Goal: Task Accomplishment & Management: Manage account settings

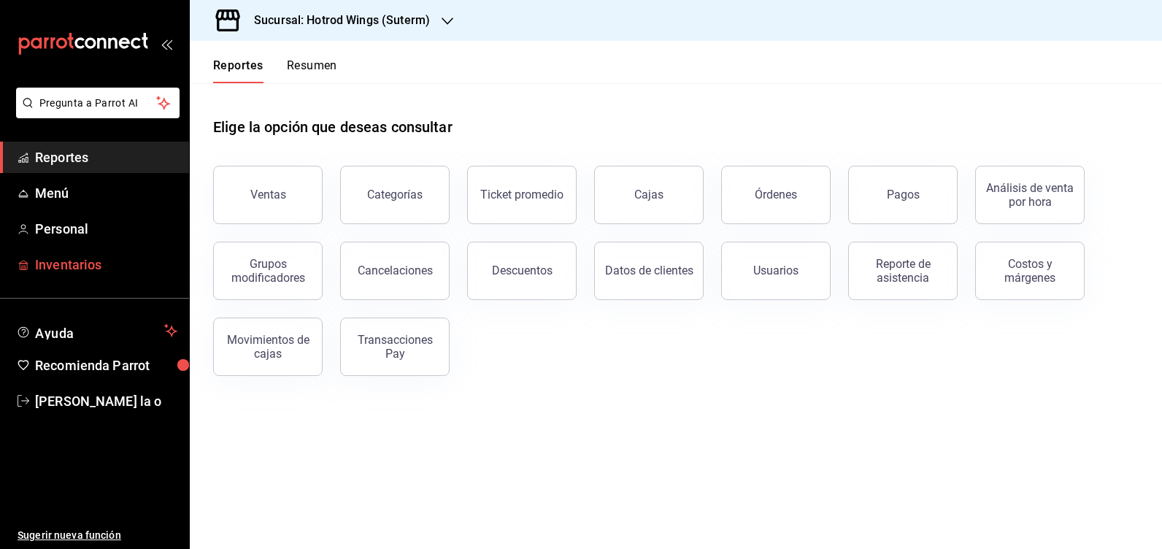
click at [60, 271] on span "Inventarios" at bounding box center [106, 265] width 142 height 20
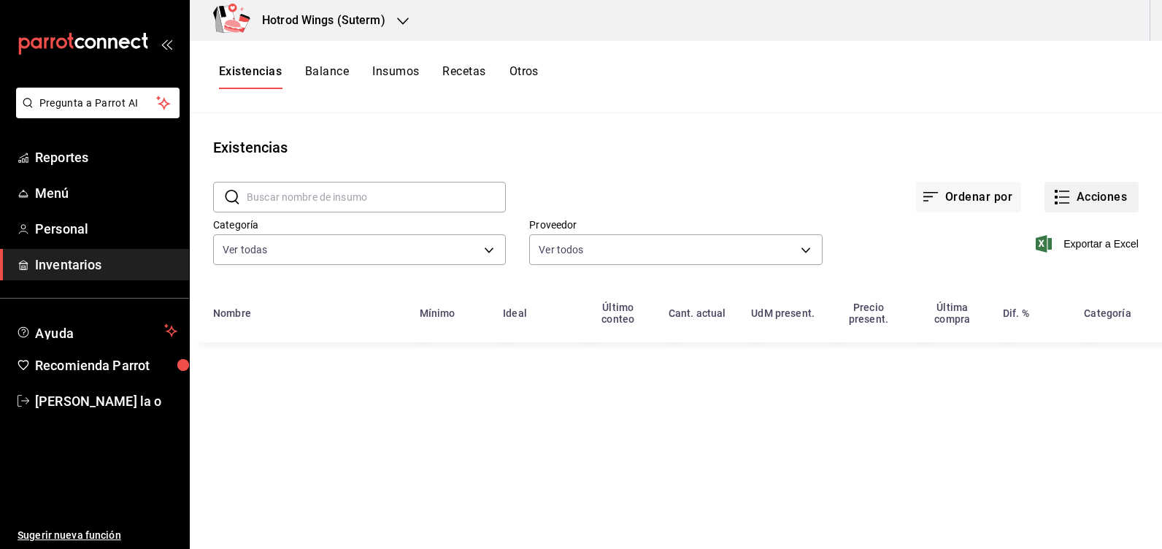
click at [1102, 201] on button "Acciones" at bounding box center [1091, 197] width 94 height 31
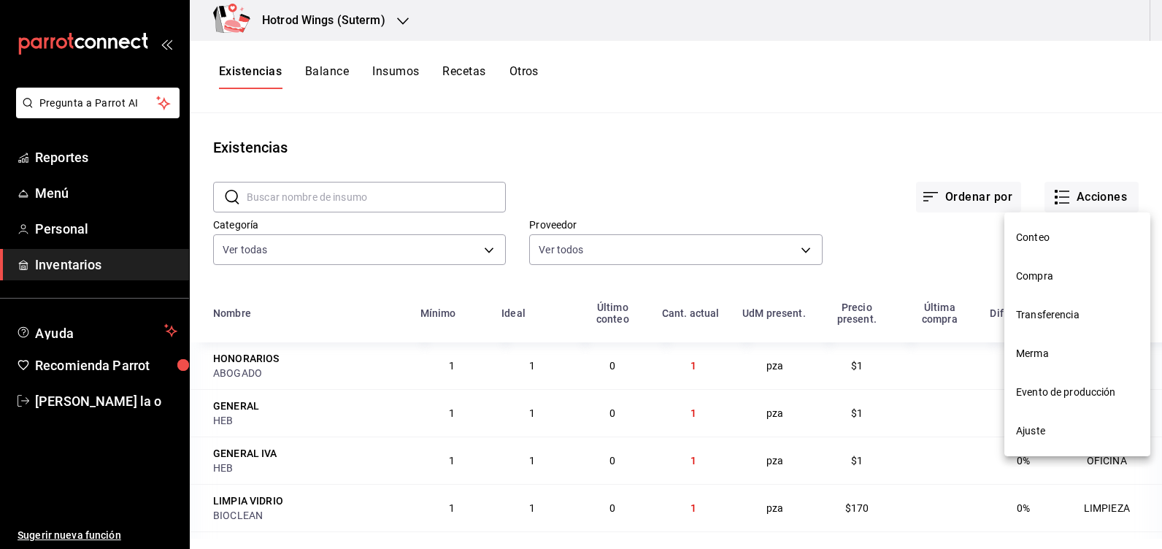
click at [1032, 274] on span "Compra" at bounding box center [1077, 275] width 123 height 15
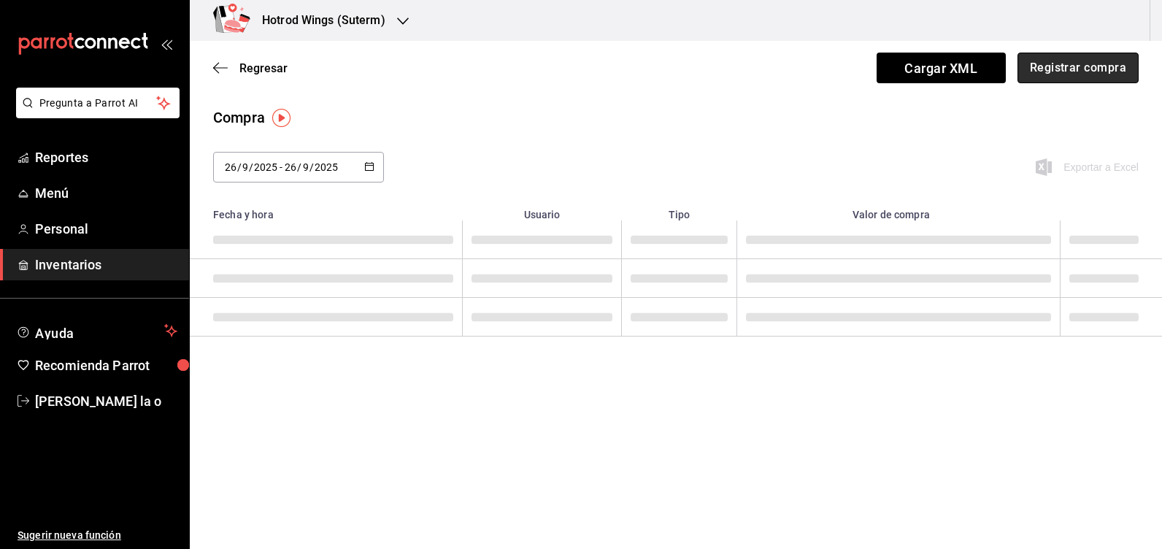
click at [1066, 64] on button "Registrar compra" at bounding box center [1077, 68] width 121 height 31
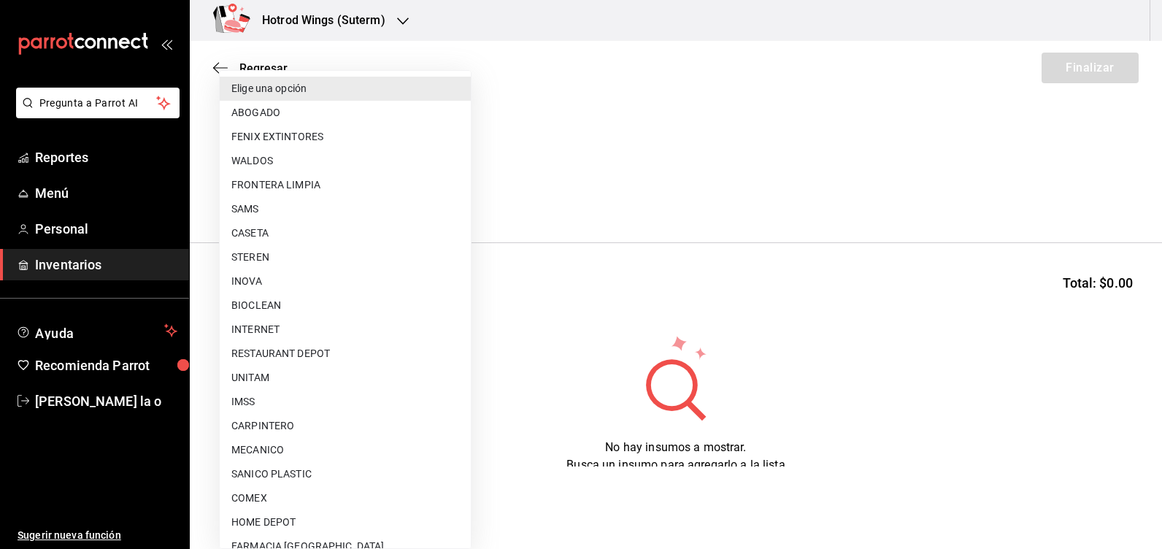
click at [458, 194] on body "Pregunta a Parrot AI Reportes Menú Personal Inventarios Ayuda Recomienda Parrot…" at bounding box center [581, 233] width 1162 height 466
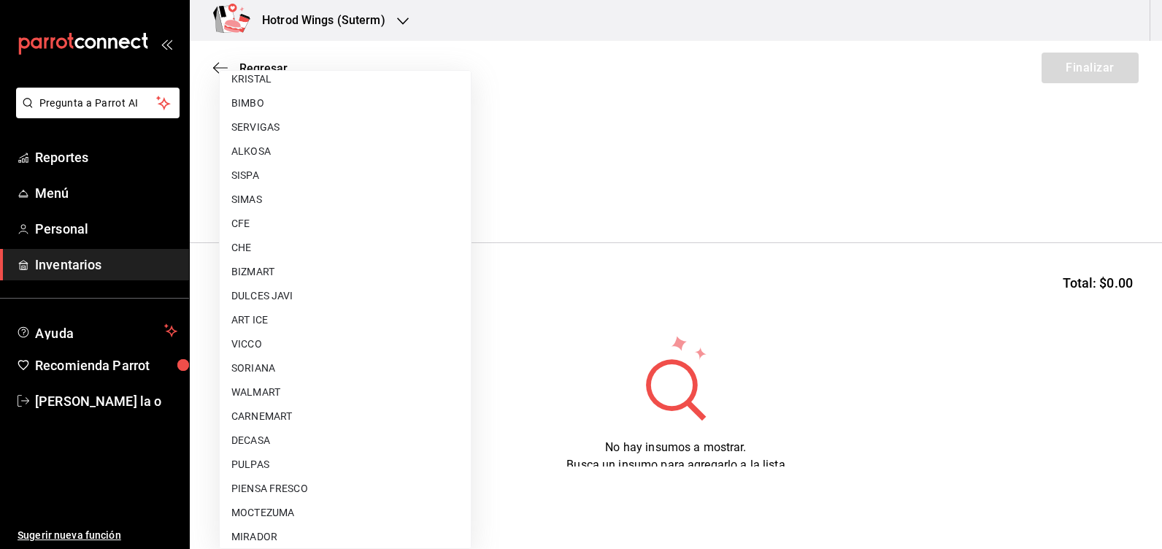
scroll to position [1021, 0]
click at [271, 250] on li "ART ICE" at bounding box center [345, 247] width 251 height 24
type input "6bed690c-1dd1-42c9-8f2b-4ae3923f0828"
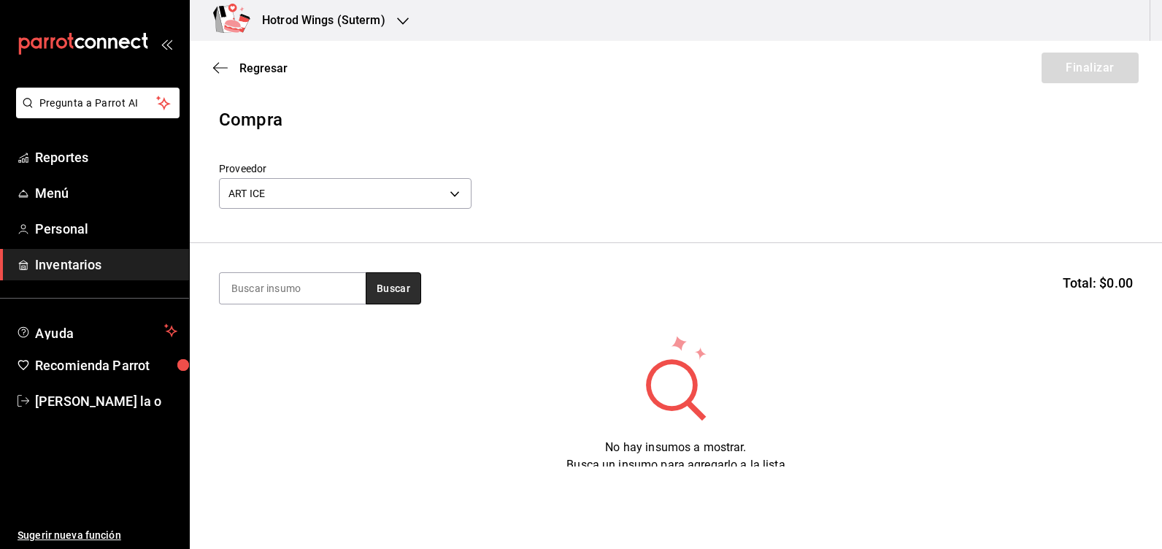
click at [402, 295] on button "Buscar" at bounding box center [393, 288] width 55 height 32
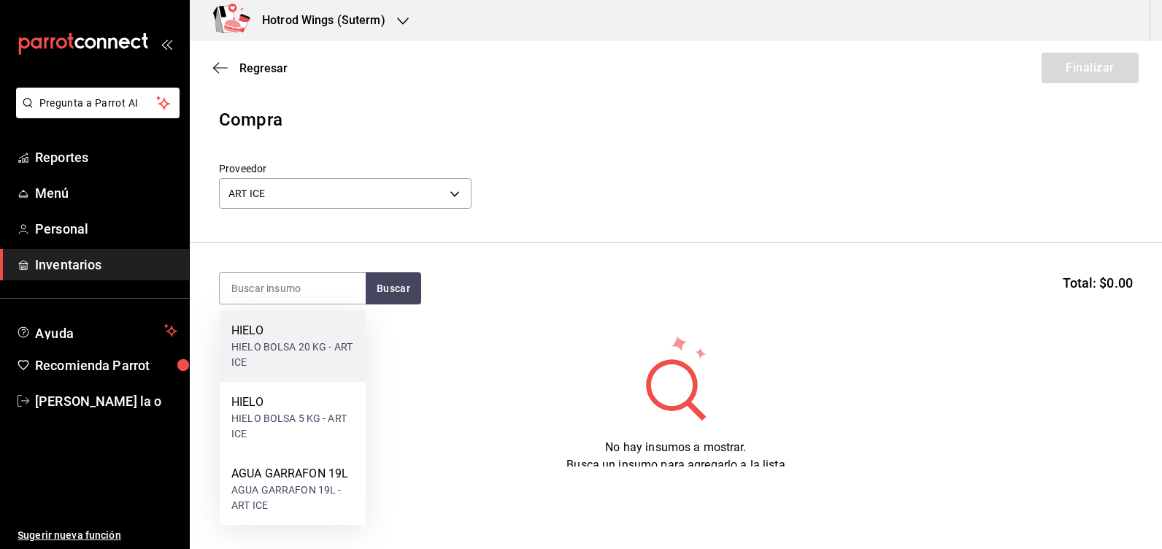
click at [255, 349] on div "HIELO BOLSA 20 KG - ART ICE" at bounding box center [292, 354] width 123 height 31
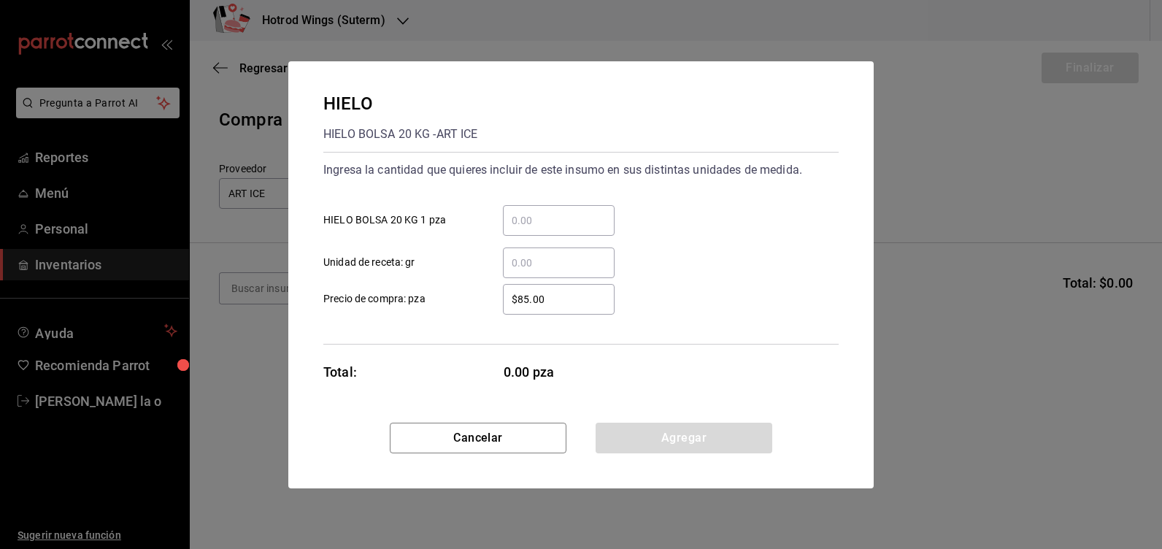
click at [529, 218] on input "​ HIELO BOLSA 20 KG 1 pza" at bounding box center [559, 221] width 112 height 18
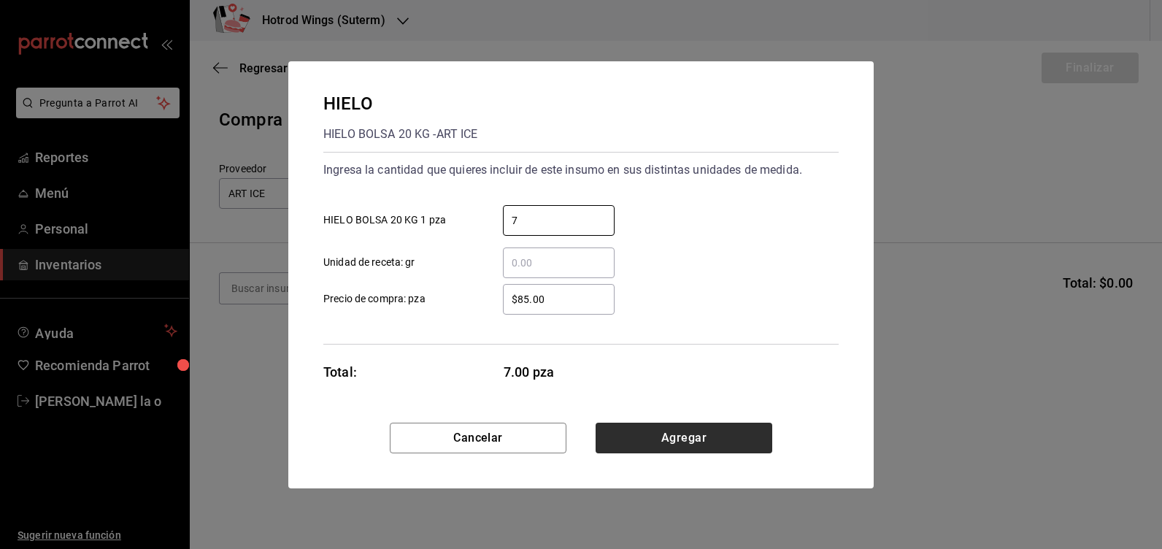
type input "7"
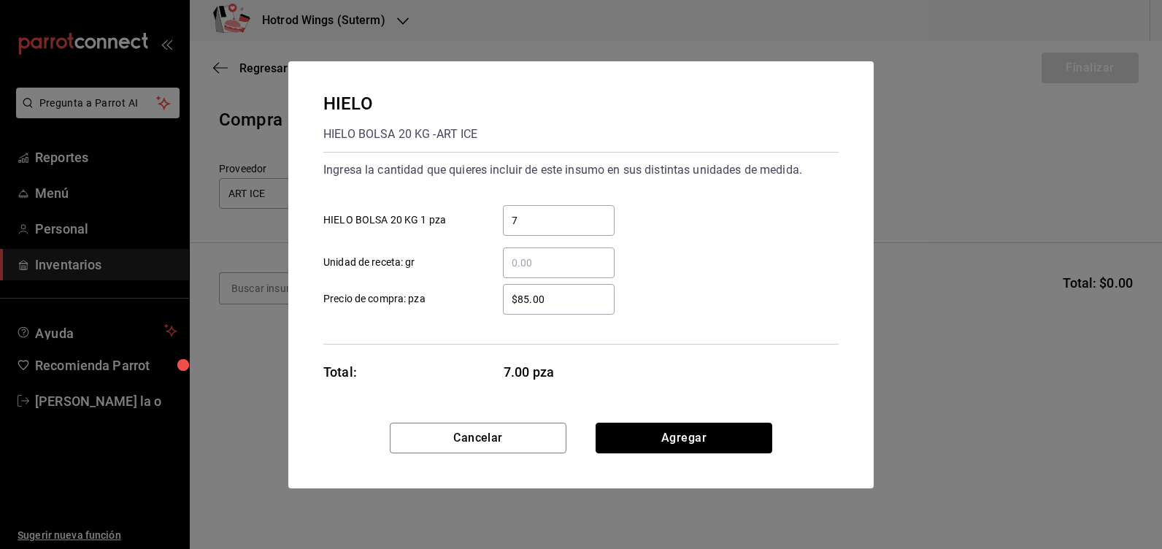
click at [658, 438] on button "Agregar" at bounding box center [683, 437] width 177 height 31
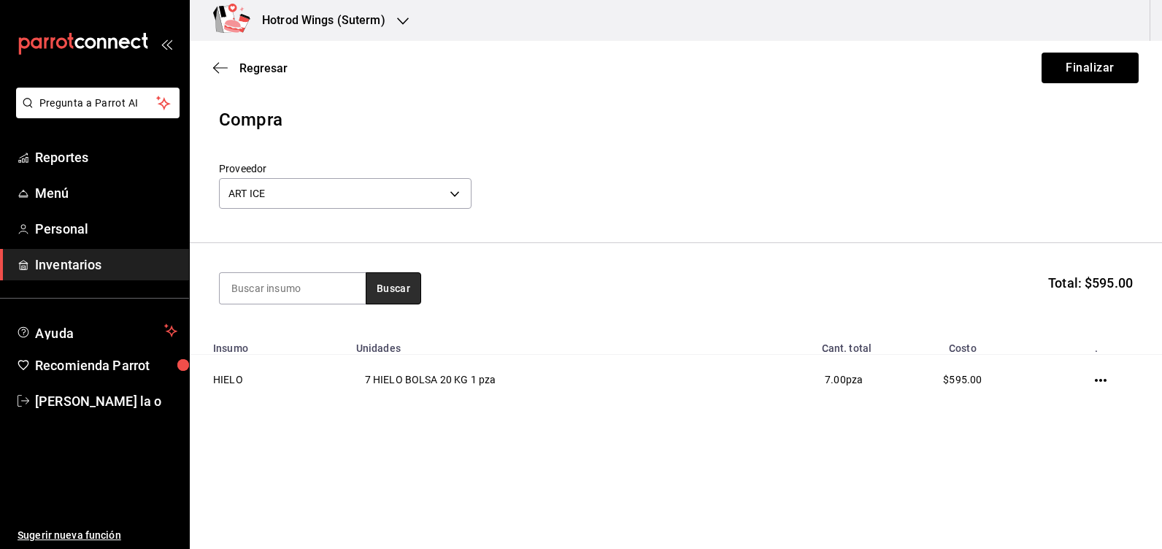
click at [394, 285] on button "Buscar" at bounding box center [393, 288] width 55 height 32
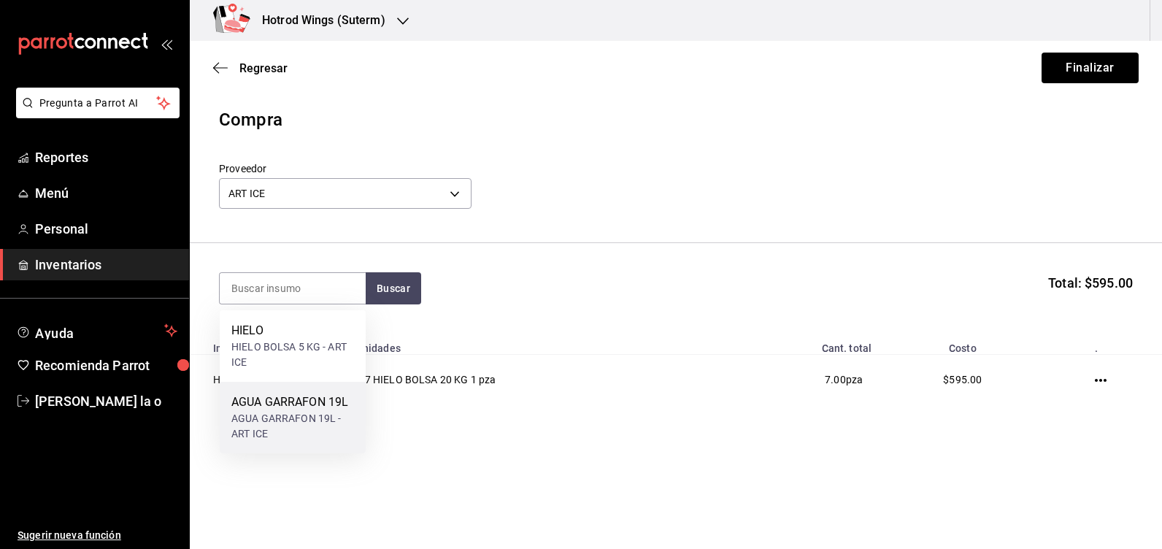
click at [293, 402] on div "AGUA GARRAFON 19L" at bounding box center [292, 402] width 123 height 18
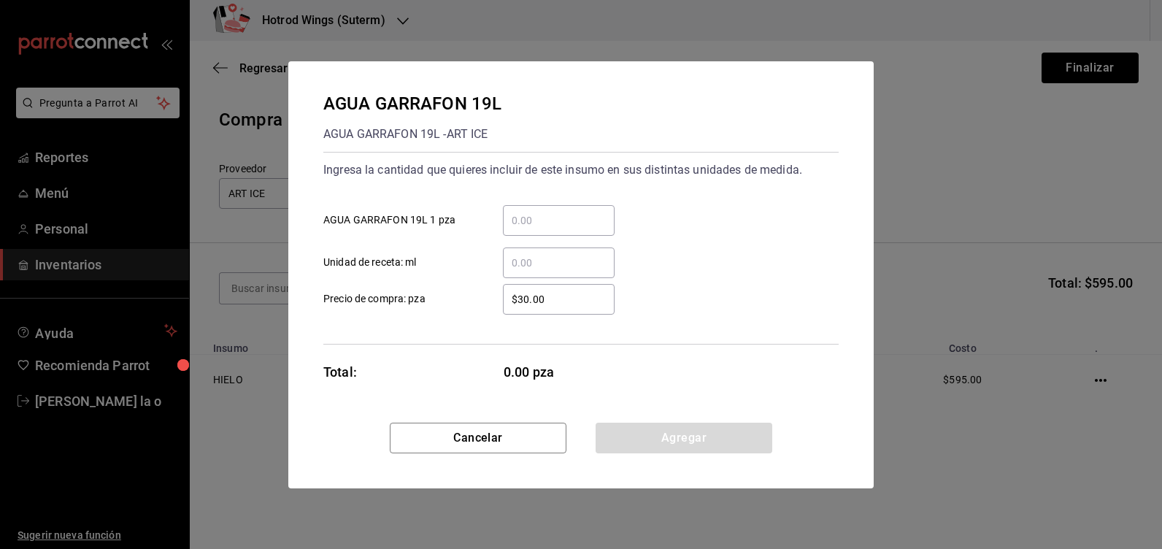
click at [526, 220] on input "​ AGUA GARRAFON 19L 1 pza" at bounding box center [559, 221] width 112 height 18
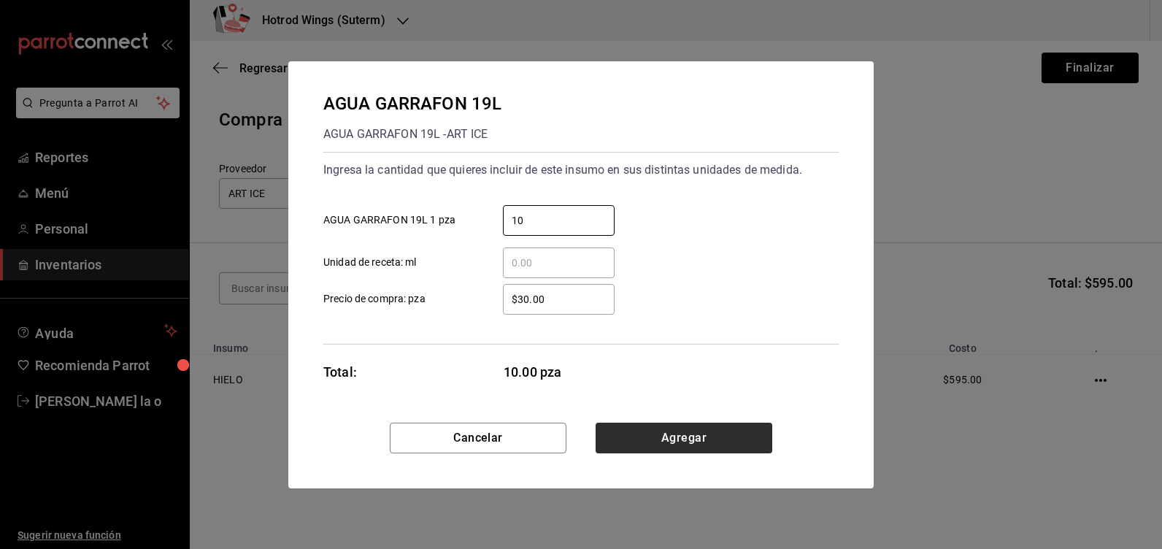
type input "10"
click at [705, 429] on button "Agregar" at bounding box center [683, 437] width 177 height 31
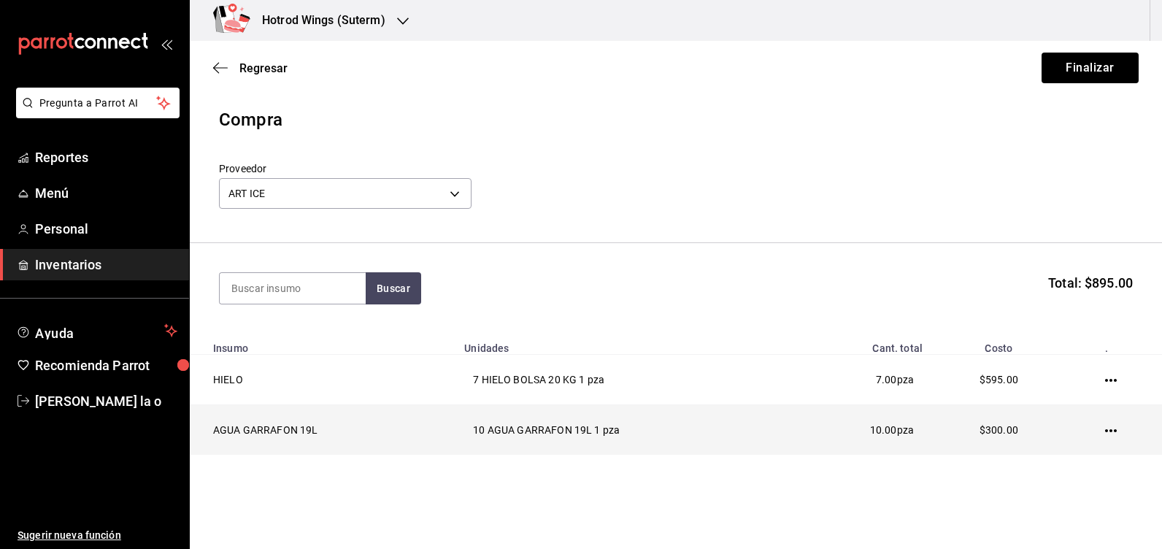
click at [1105, 434] on icon "button" at bounding box center [1111, 431] width 12 height 12
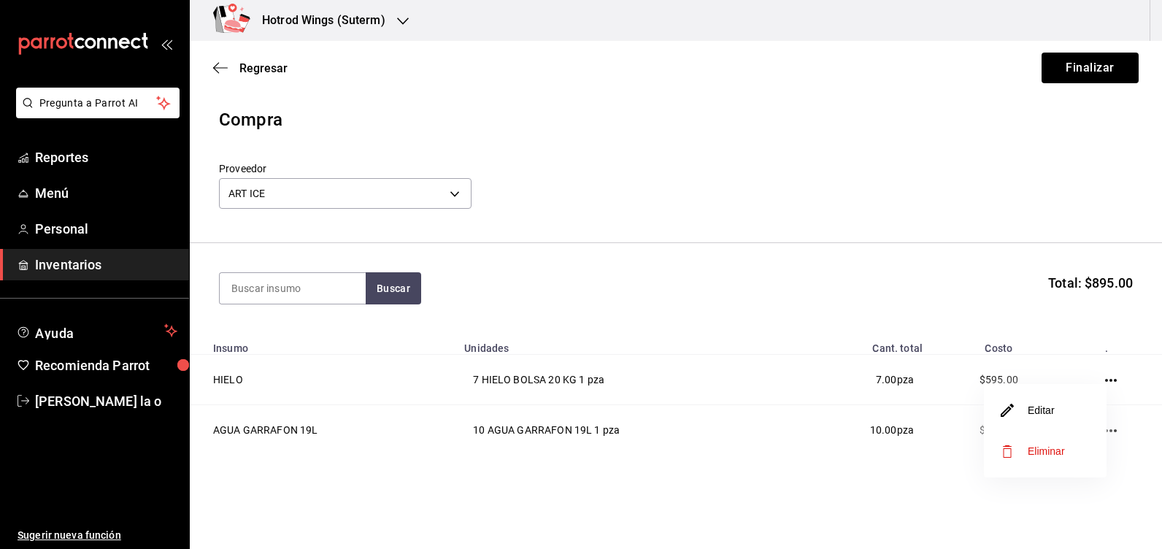
click at [1059, 408] on li "Editar" at bounding box center [1045, 410] width 123 height 41
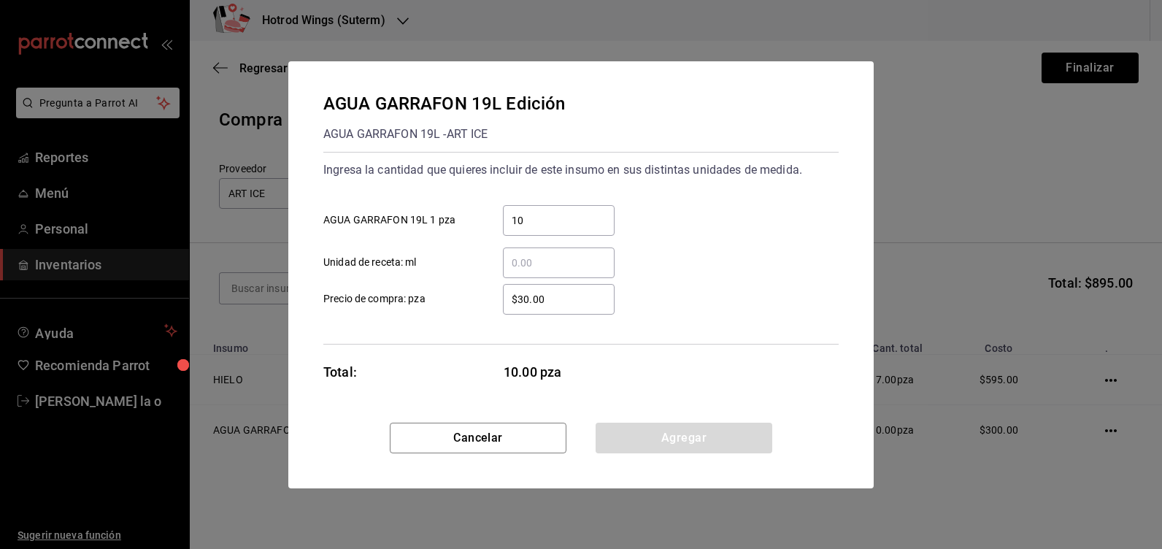
click at [530, 220] on input "10" at bounding box center [559, 221] width 112 height 18
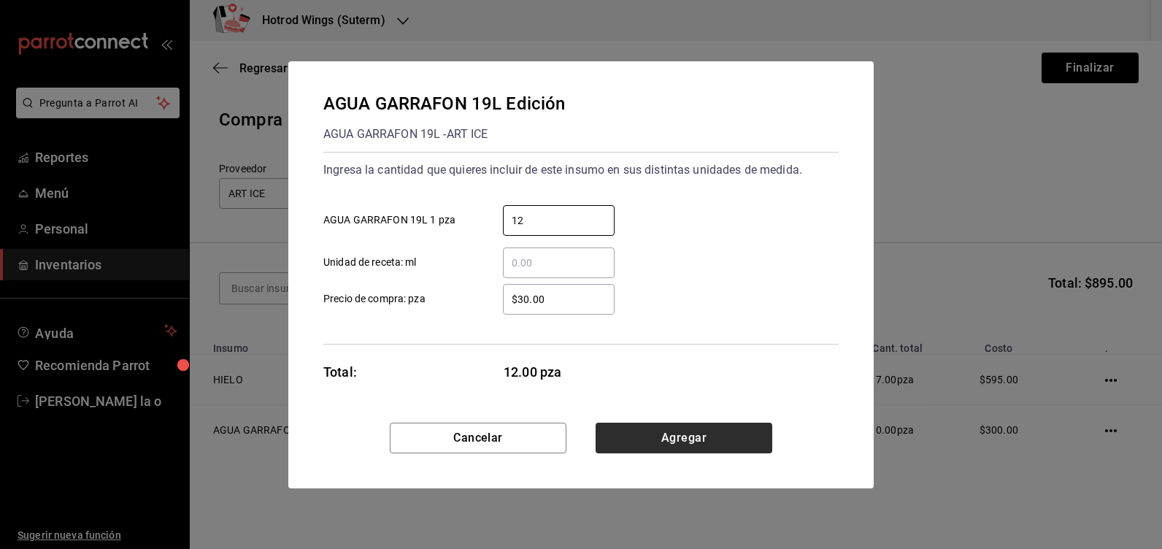
type input "12"
click at [667, 434] on button "Agregar" at bounding box center [683, 437] width 177 height 31
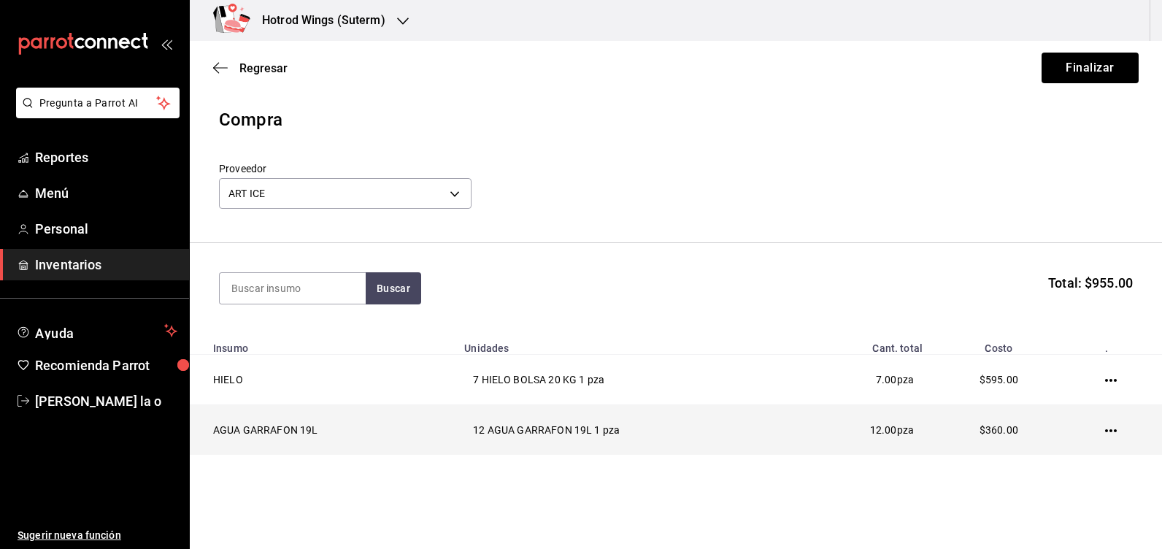
click at [1105, 428] on icon "button" at bounding box center [1111, 431] width 12 height 12
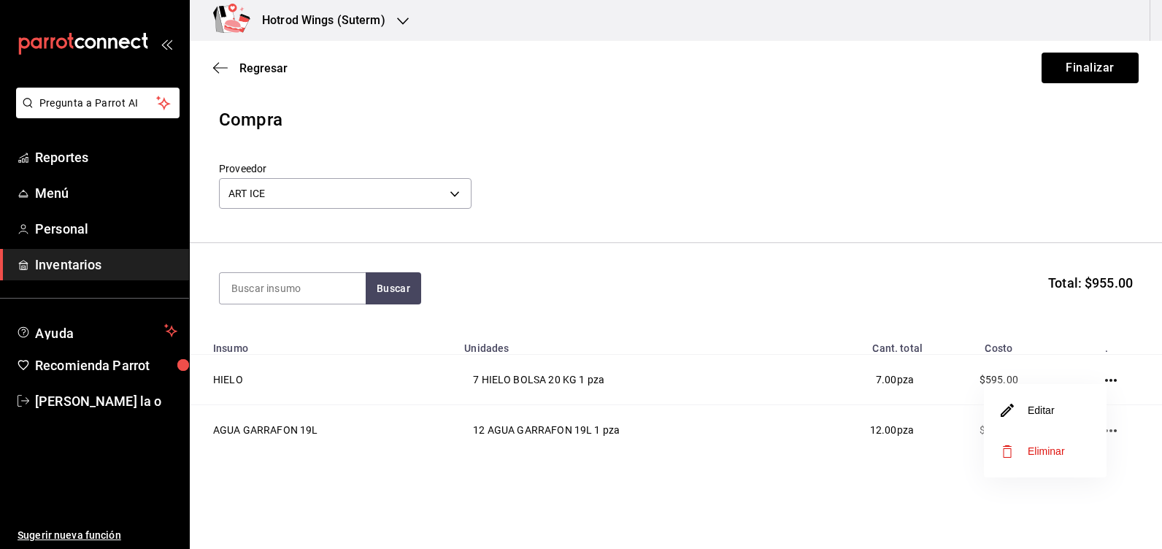
click at [1101, 428] on li "Editar" at bounding box center [1045, 410] width 123 height 41
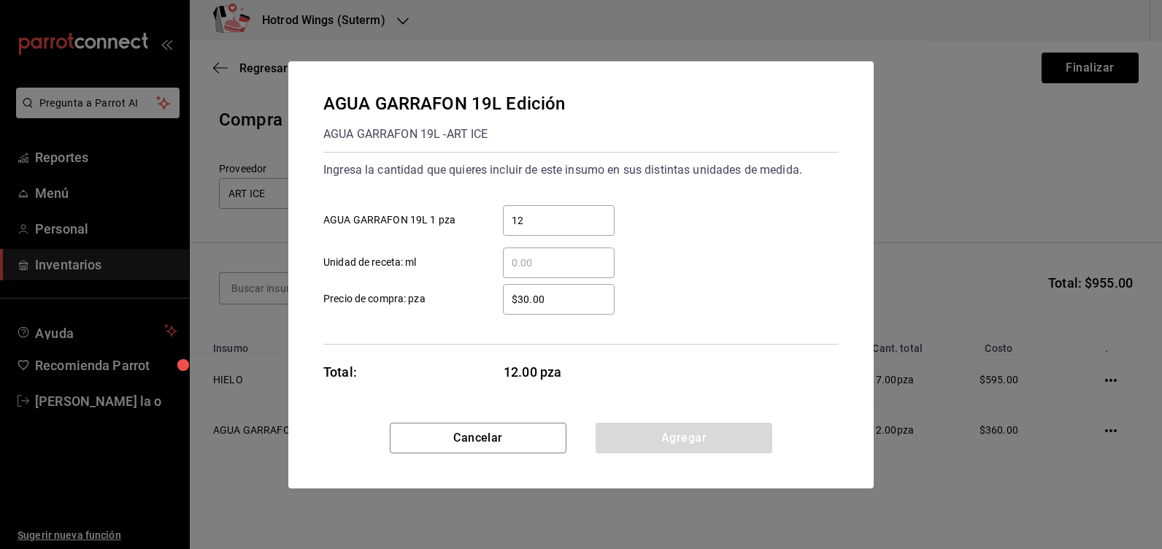
click at [536, 221] on input "12" at bounding box center [559, 221] width 112 height 18
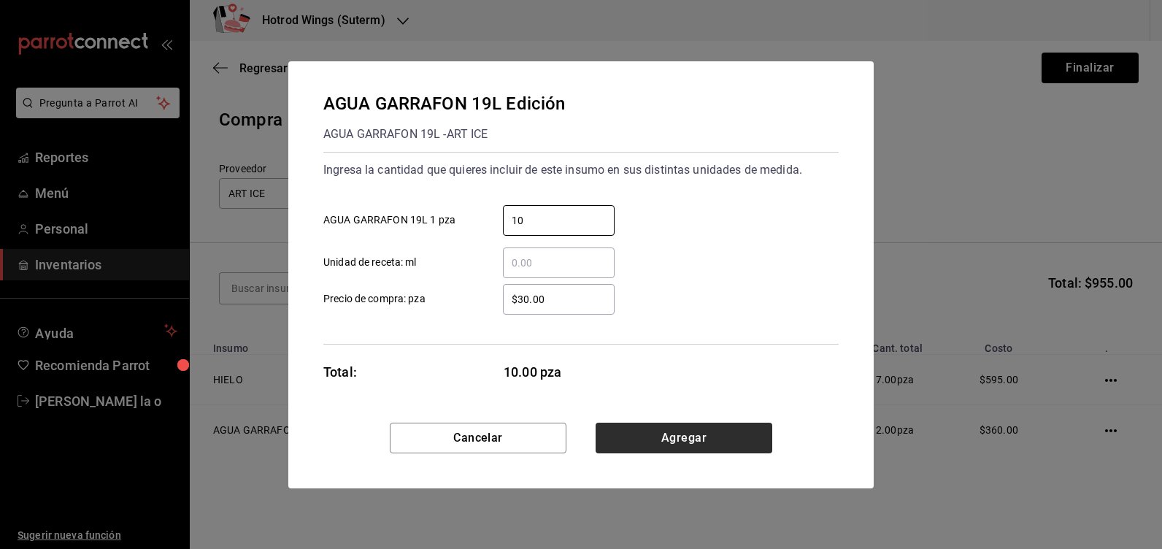
type input "10"
click at [683, 434] on button "Agregar" at bounding box center [683, 437] width 177 height 31
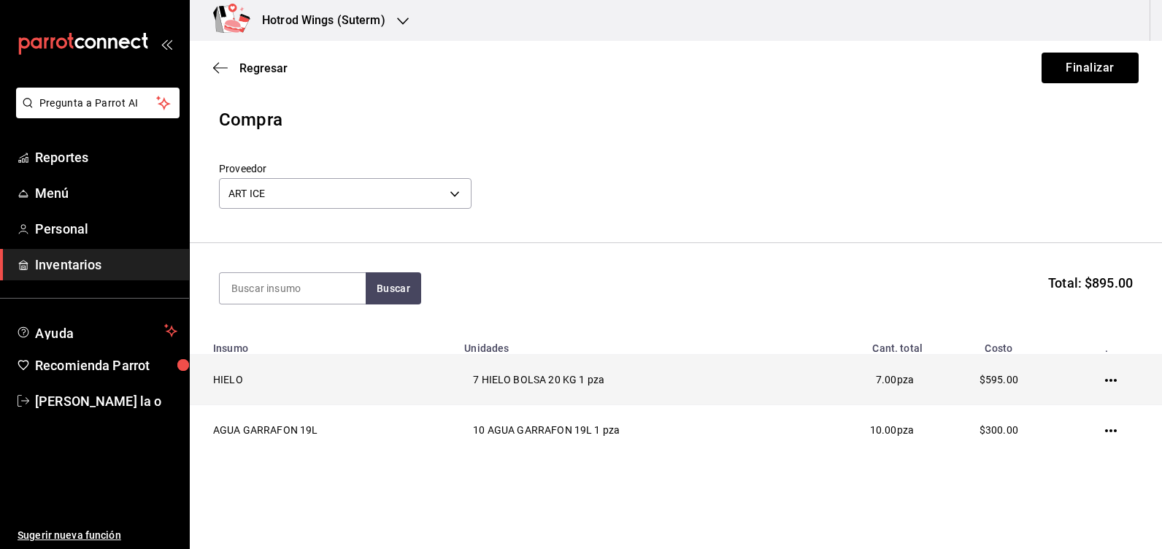
click at [1093, 377] on td at bounding box center [1114, 380] width 96 height 50
click at [1105, 374] on icon "button" at bounding box center [1111, 380] width 12 height 12
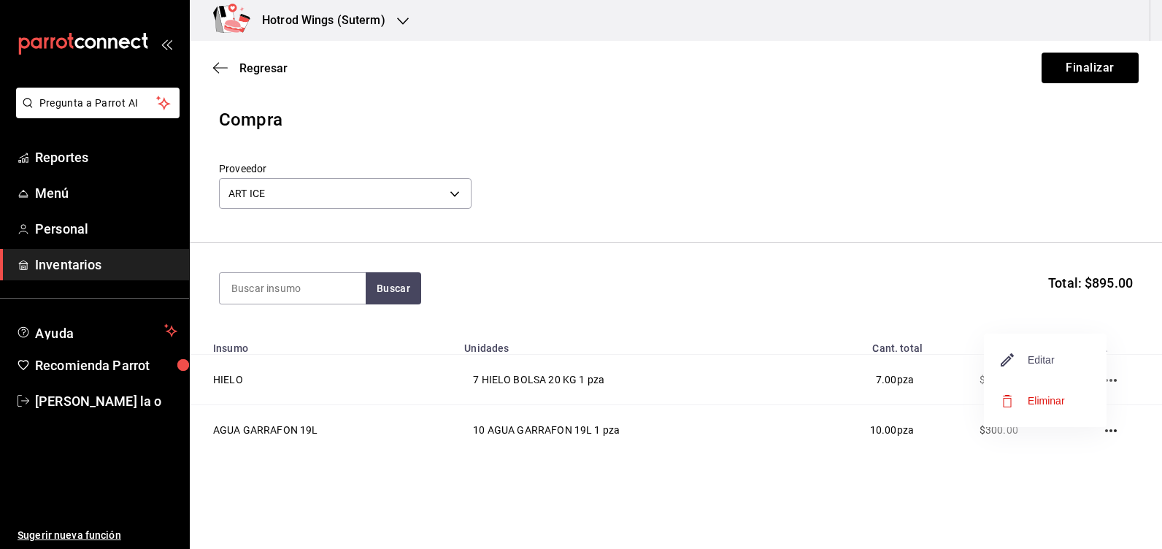
click at [1023, 360] on span "Editar" at bounding box center [1027, 360] width 53 height 18
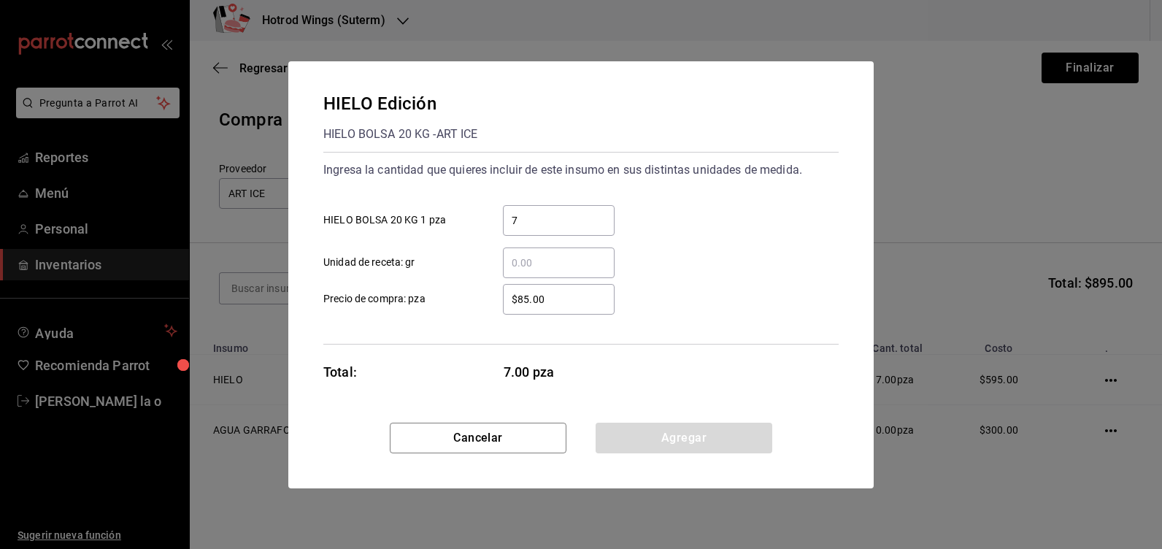
click at [529, 225] on input "7" at bounding box center [559, 221] width 112 height 18
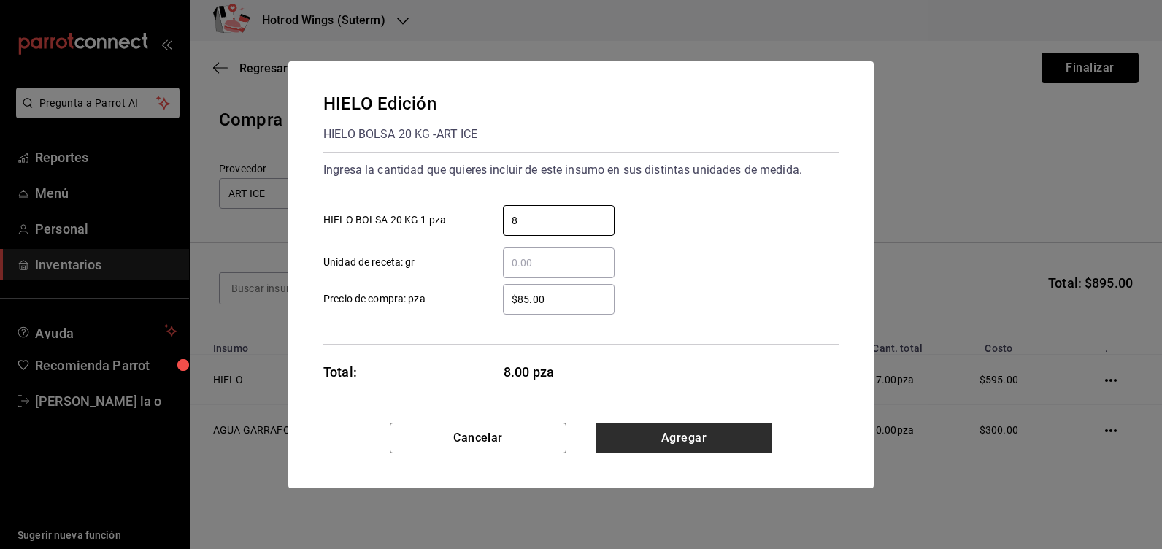
type input "8"
click at [726, 431] on button "Agregar" at bounding box center [683, 437] width 177 height 31
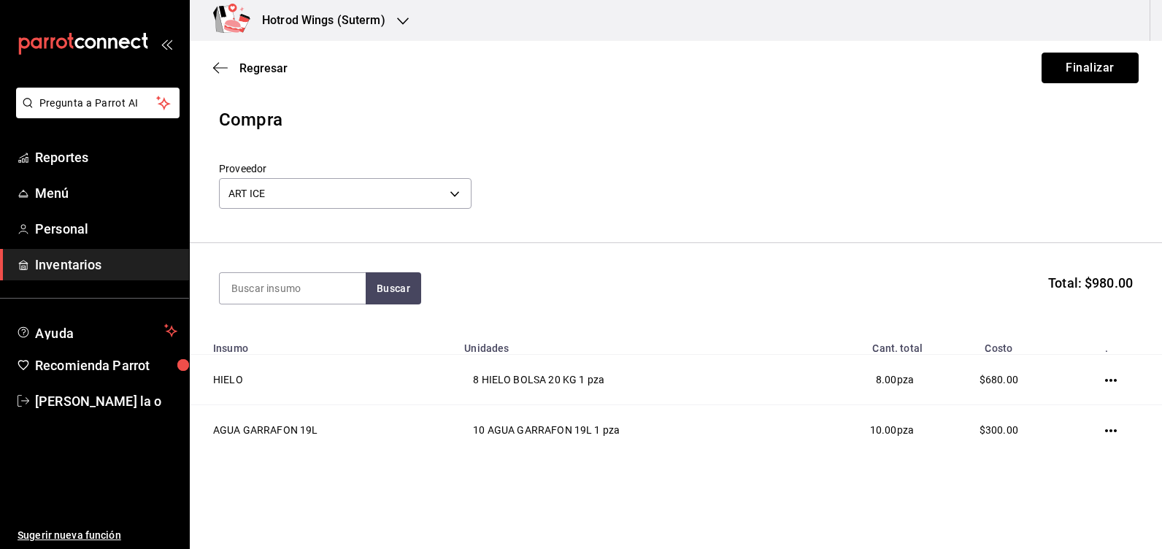
click at [1079, 63] on button "Finalizar" at bounding box center [1089, 68] width 97 height 31
